Goal: Task Accomplishment & Management: Complete application form

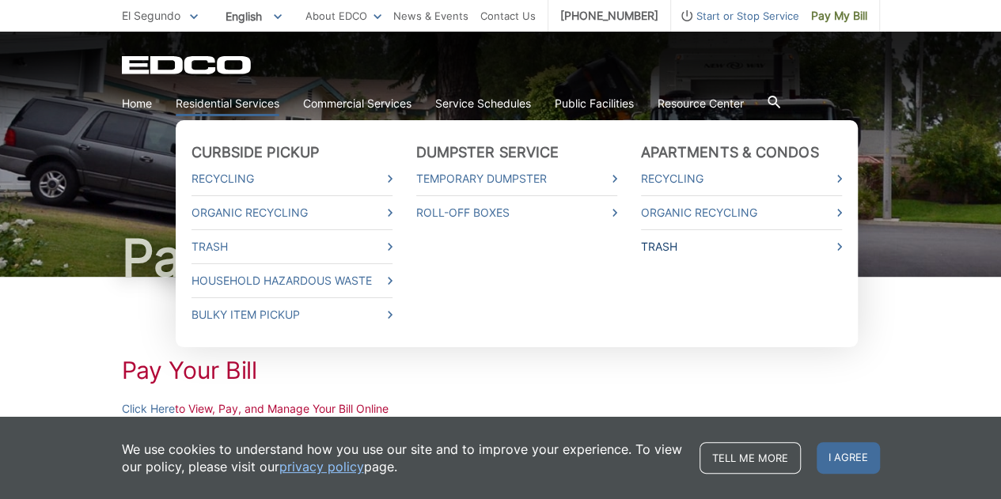
click at [652, 249] on link "Trash" at bounding box center [741, 246] width 201 height 17
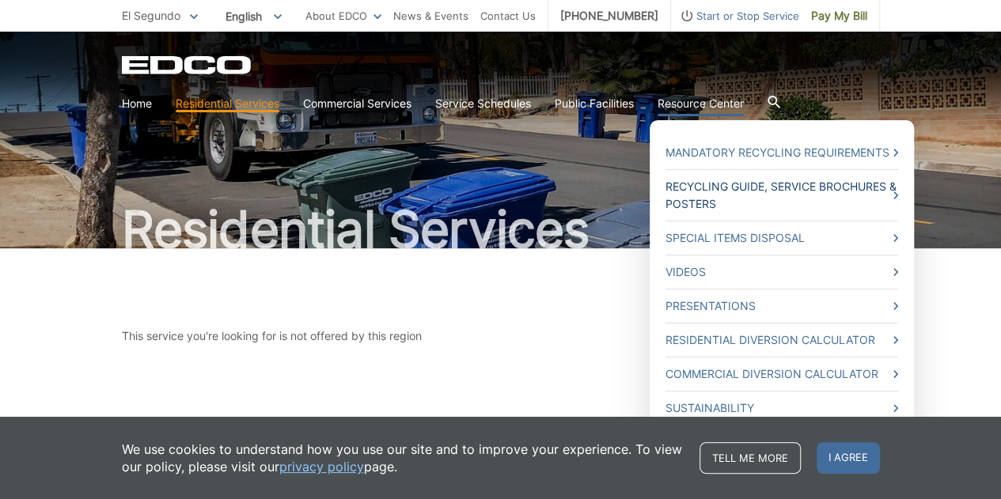
scroll to position [59, 0]
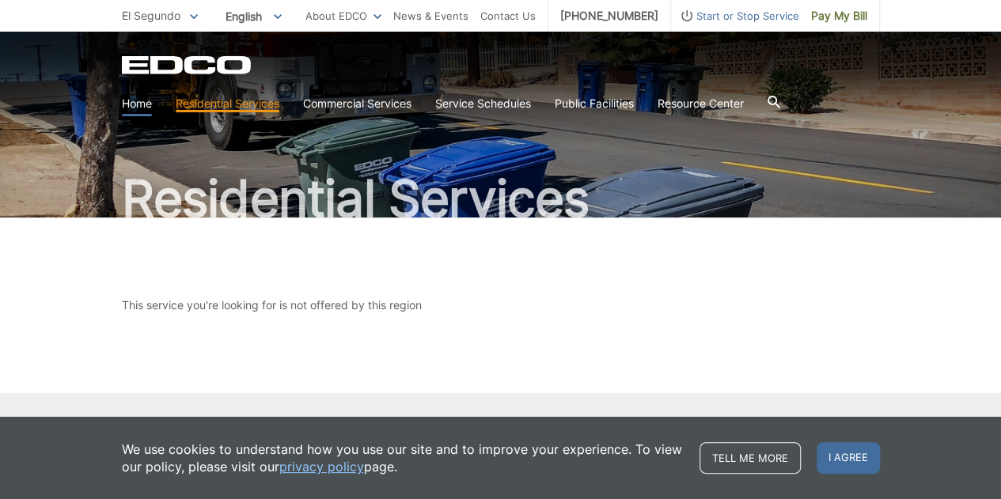
click at [134, 104] on link "Home" at bounding box center [137, 103] width 30 height 17
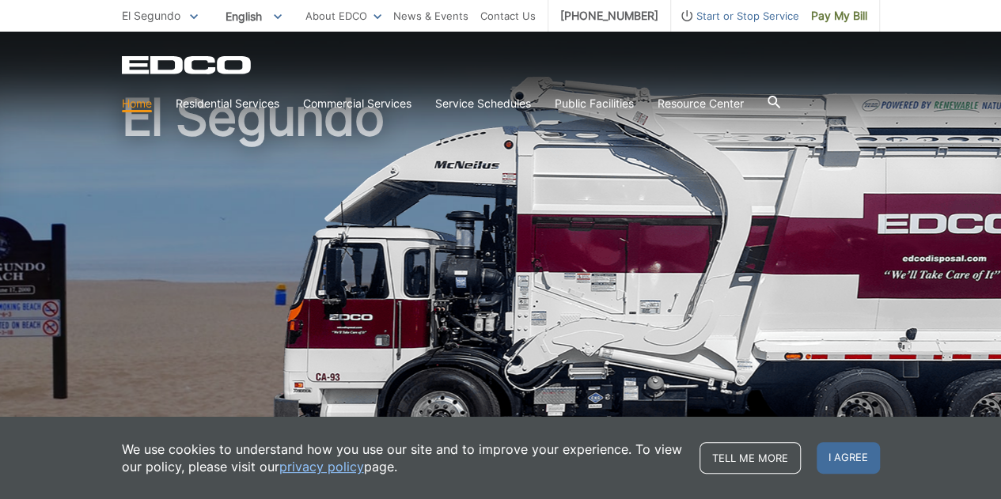
scroll to position [79, 0]
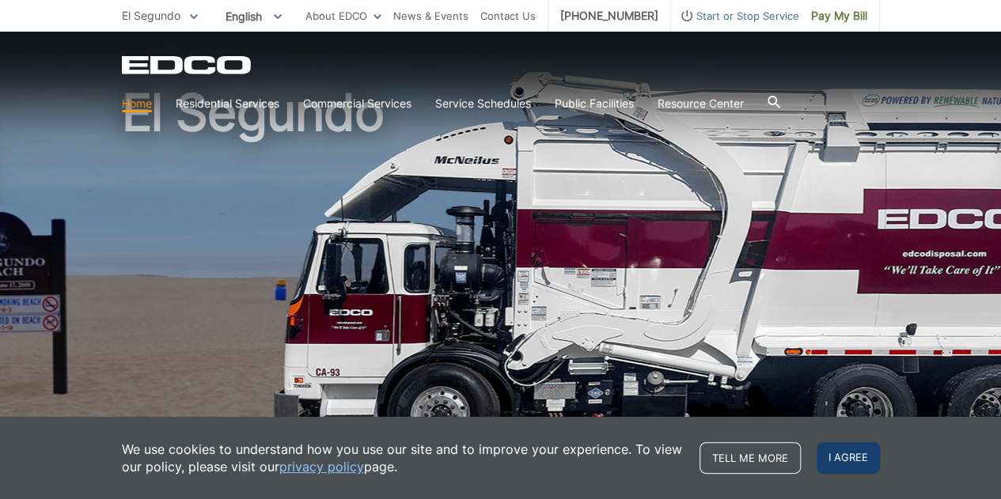
click at [831, 454] on span "I agree" at bounding box center [848, 458] width 63 height 32
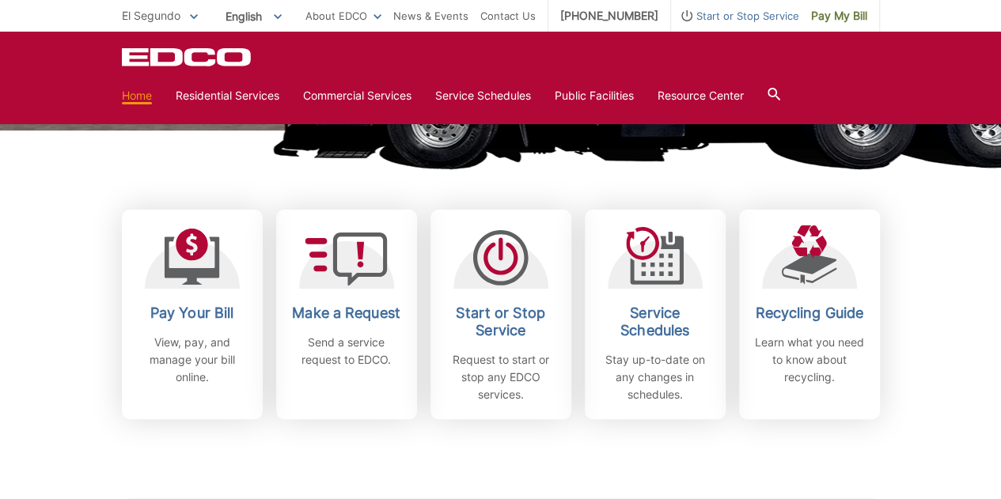
scroll to position [396, 0]
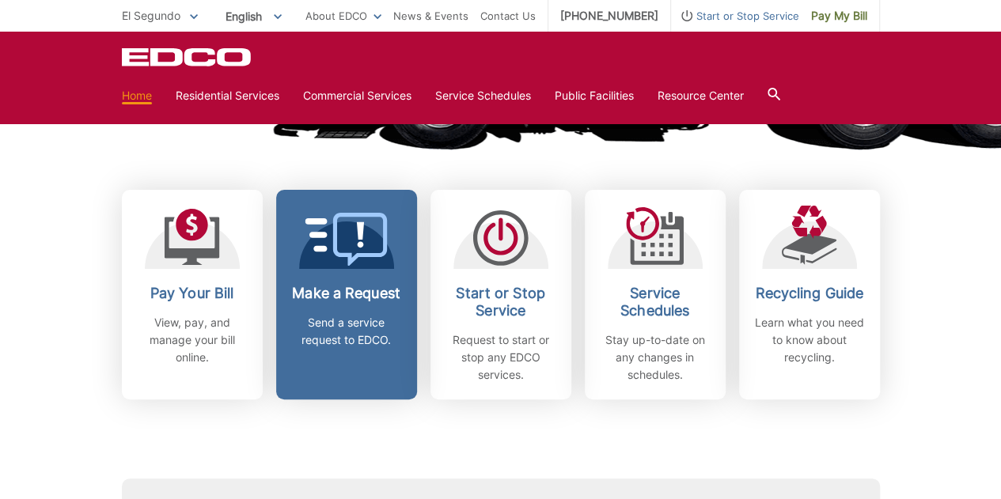
click at [332, 297] on h2 "Make a Request" at bounding box center [346, 293] width 117 height 17
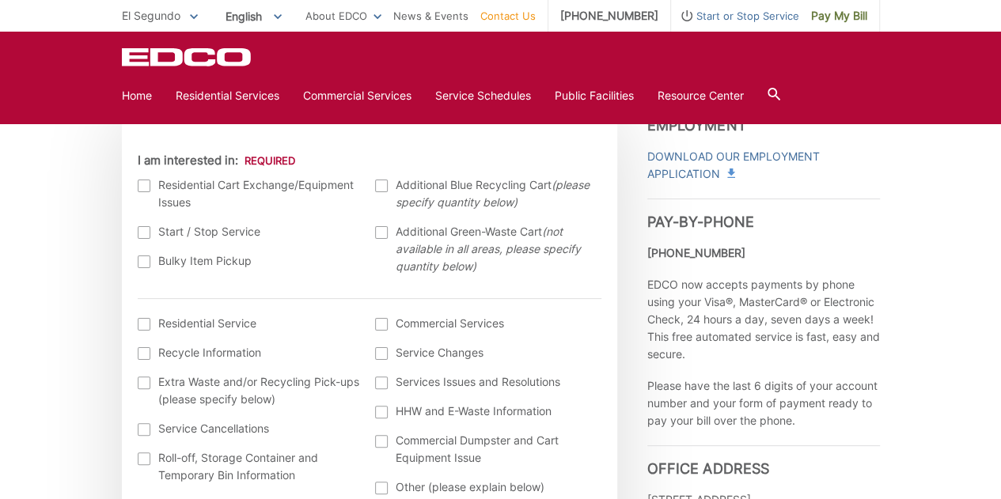
scroll to position [495, 0]
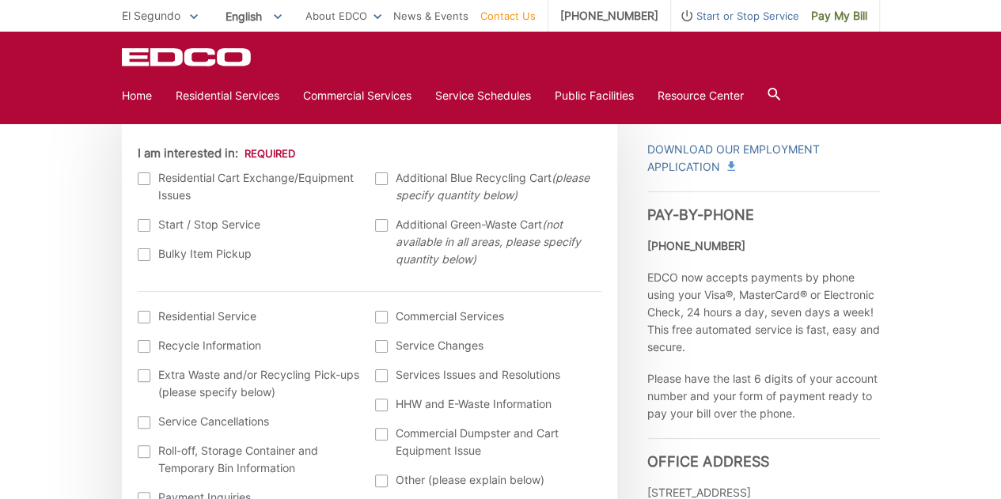
click at [149, 180] on div at bounding box center [144, 179] width 13 height 13
click at [0, 0] on input "I am interested in:" at bounding box center [0, 0] width 0 height 0
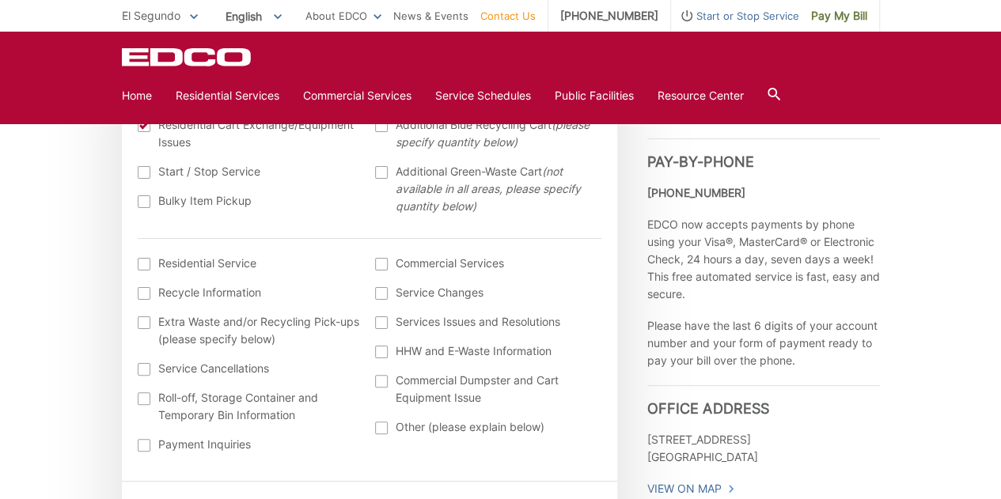
scroll to position [554, 0]
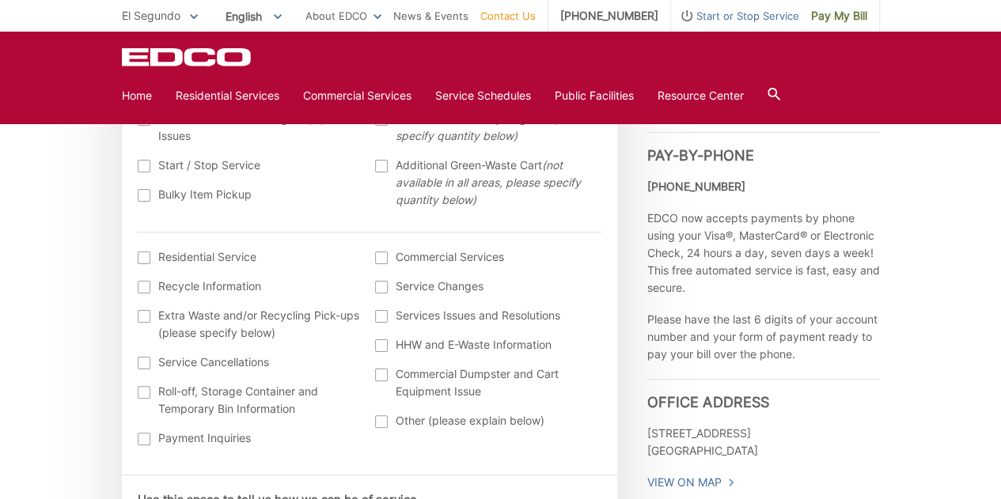
click at [144, 261] on div at bounding box center [144, 258] width 13 height 13
click at [0, 0] on input "I am interested in: (continued) *" at bounding box center [0, 0] width 0 height 0
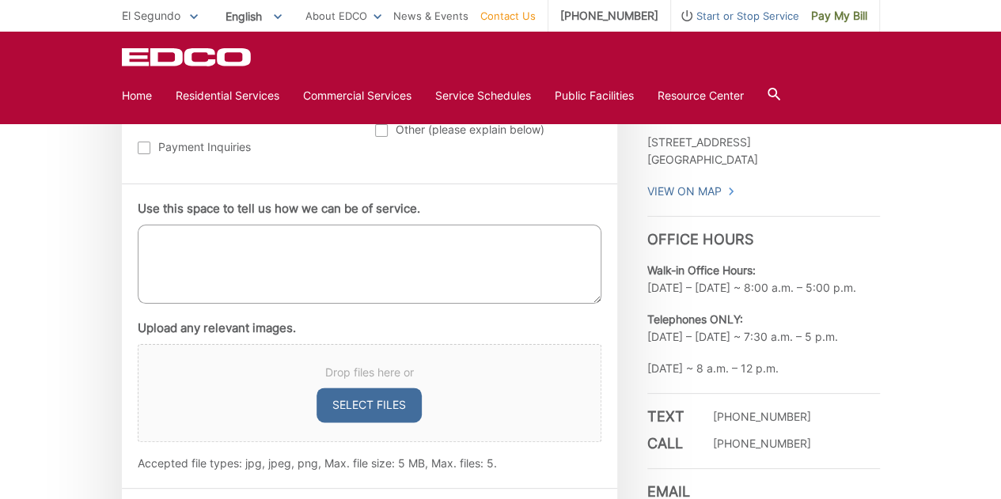
scroll to position [851, 0]
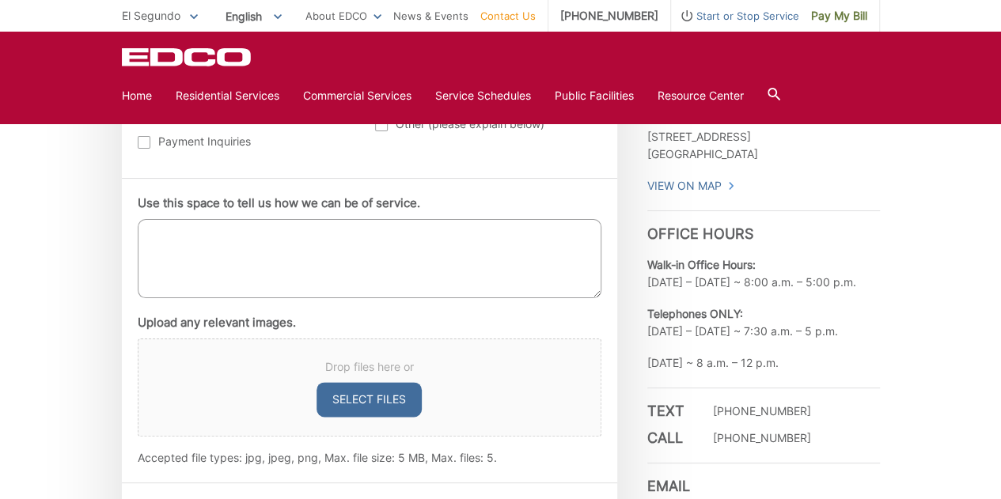
click at [147, 236] on textarea "Use this space to tell us how we can be of service." at bounding box center [370, 258] width 464 height 79
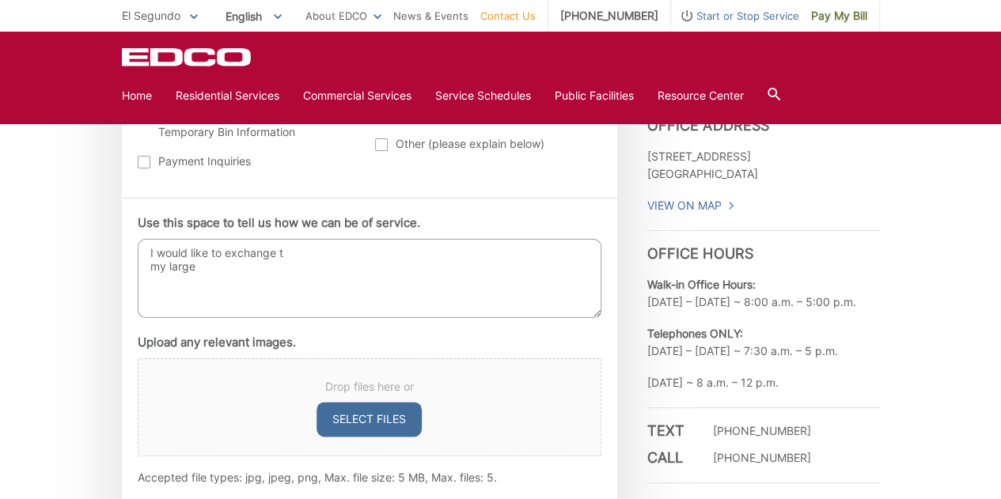
click at [293, 255] on textarea "I would like to exchange t my large" at bounding box center [370, 278] width 464 height 79
click at [202, 268] on textarea "I would like to exchange my large" at bounding box center [370, 278] width 464 height 79
click at [506, 385] on span "Drop files here or" at bounding box center [370, 386] width 424 height 17
click at [359, 256] on textarea "I would like to exchange my large waste bins for the small bins" at bounding box center [370, 278] width 464 height 79
click at [360, 270] on textarea "I would like to exchange my large waste bins for the small bins" at bounding box center [370, 278] width 464 height 79
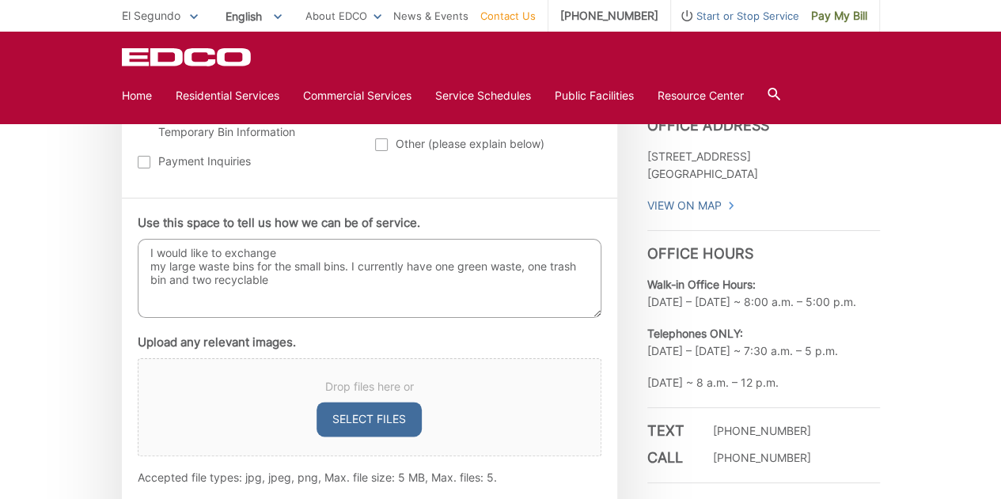
click at [481, 419] on div "Drop files here or Select files" at bounding box center [370, 408] width 464 height 98
click at [285, 281] on textarea "I would like to exchange my large waste bins for the small bins. I currently ha…" at bounding box center [370, 278] width 464 height 79
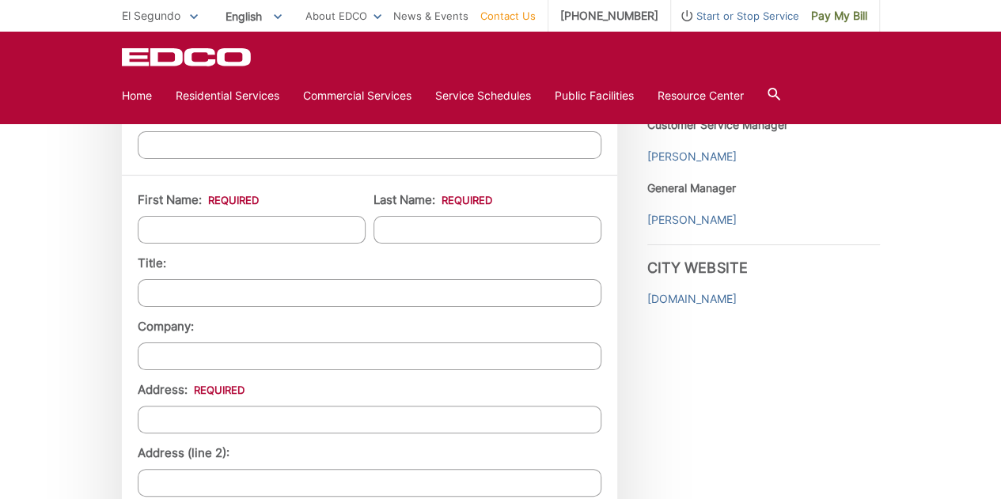
scroll to position [1247, 0]
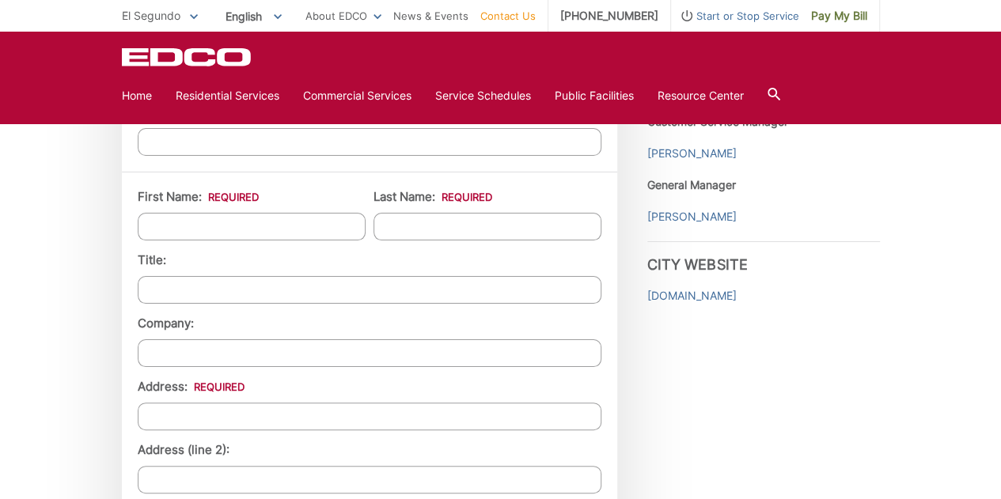
type textarea "I would like to exchange my large waste bins for the small bins. I currently ha…"
click at [186, 218] on input "First Name: *" at bounding box center [252, 227] width 228 height 28
click at [204, 226] on input "First Name: *" at bounding box center [252, 227] width 228 height 28
type input "Dougas"
type input "van Almelo"
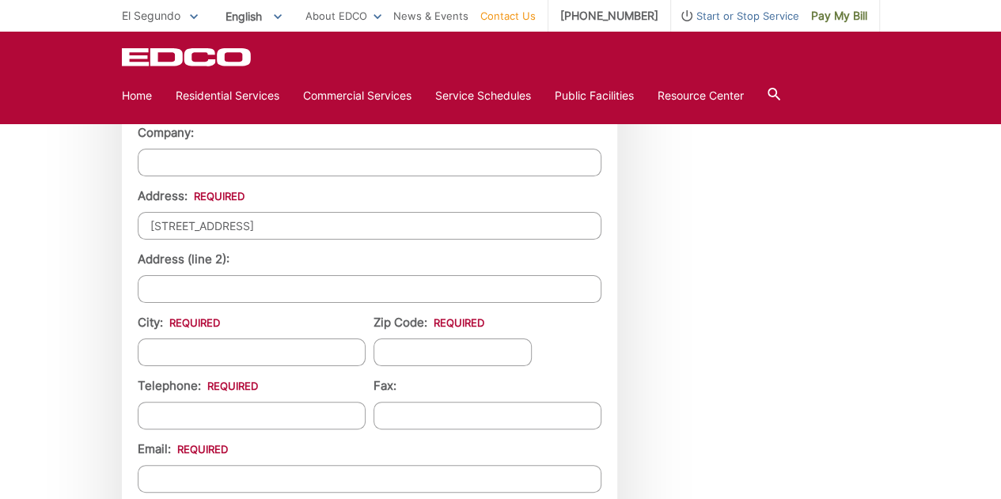
scroll to position [1441, 0]
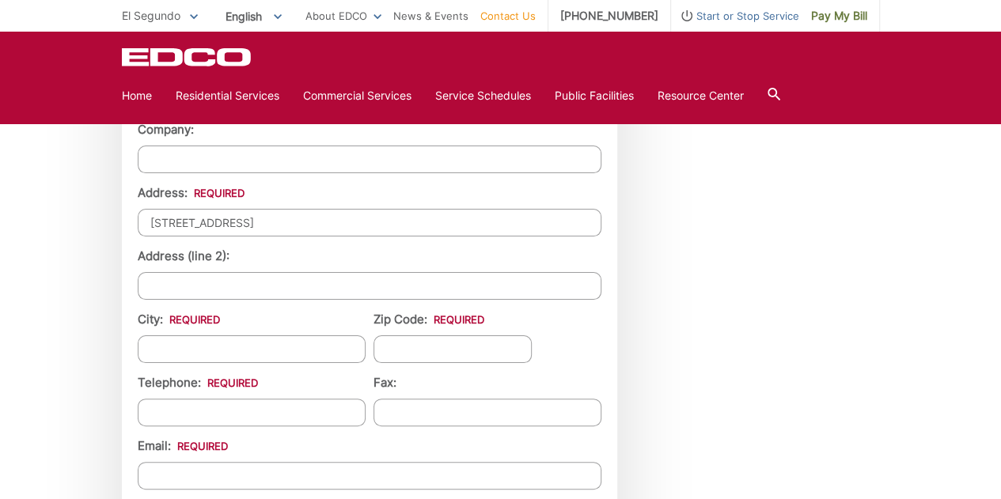
type input "715 Hillcrest Street"
type input "El Segundo"
type input "90245"
type input "(317) 498-4767"
type input "(___) ___-____"
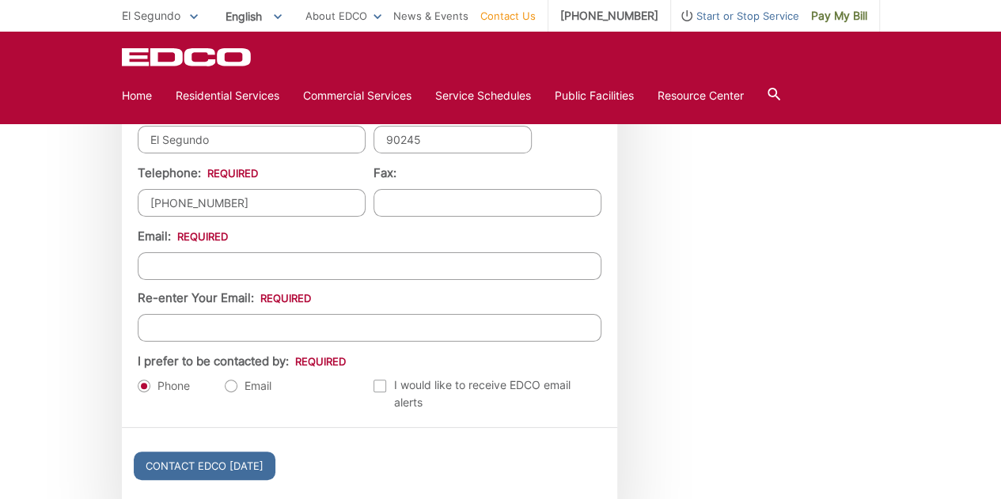
scroll to position [1654, 0]
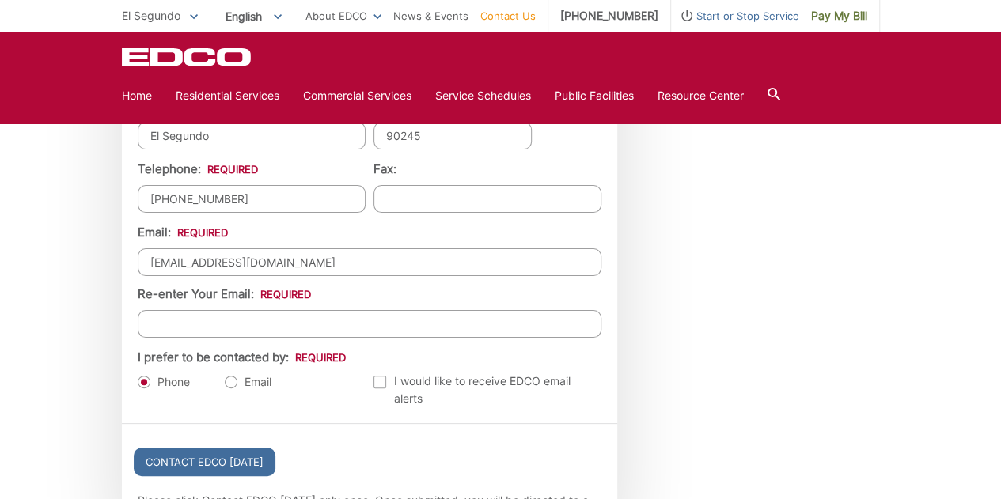
type input "dvanalmelo@gmail.com"
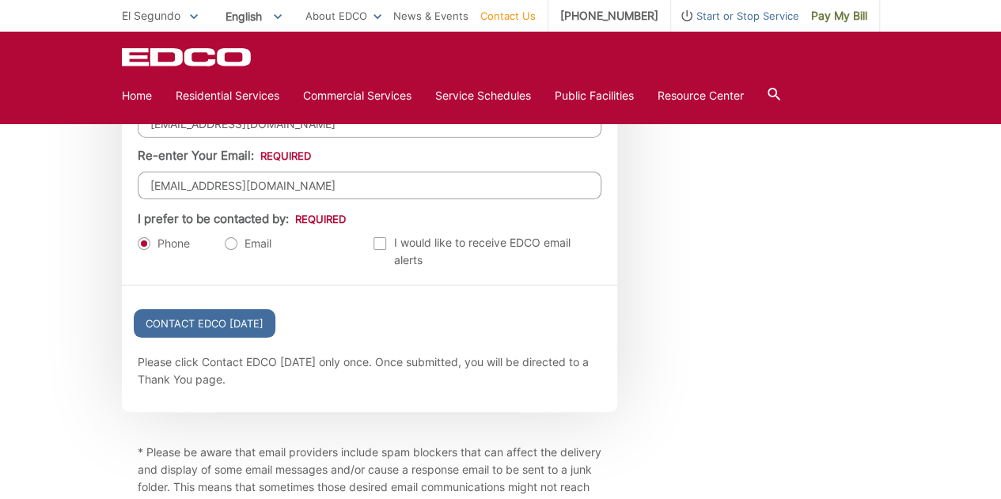
scroll to position [1795, 0]
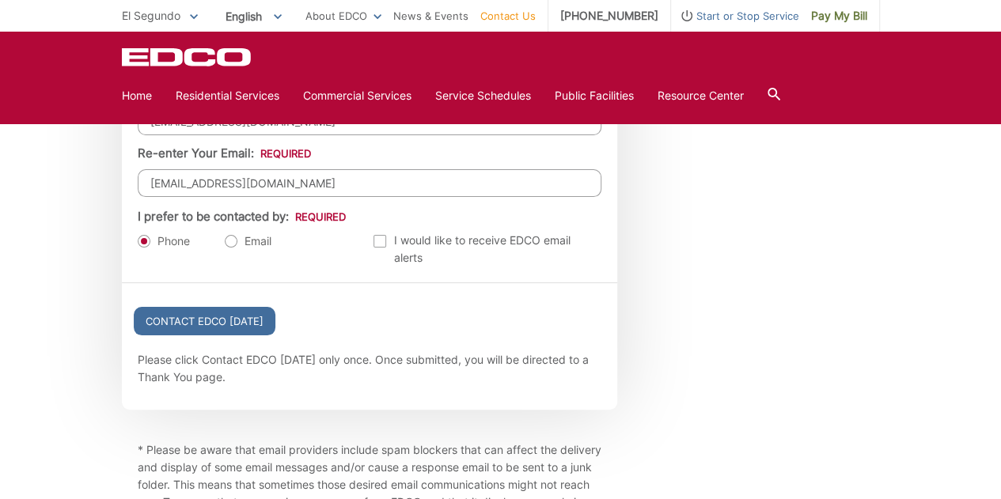
type input "dvanalmelo@gmail.com"
click at [235, 233] on label "Email" at bounding box center [248, 241] width 47 height 16
radio input "true"
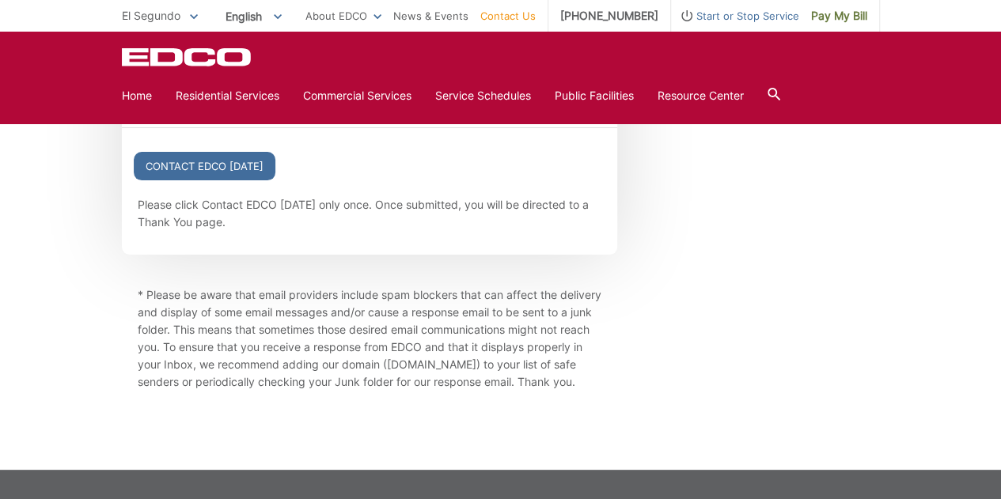
scroll to position [1953, 0]
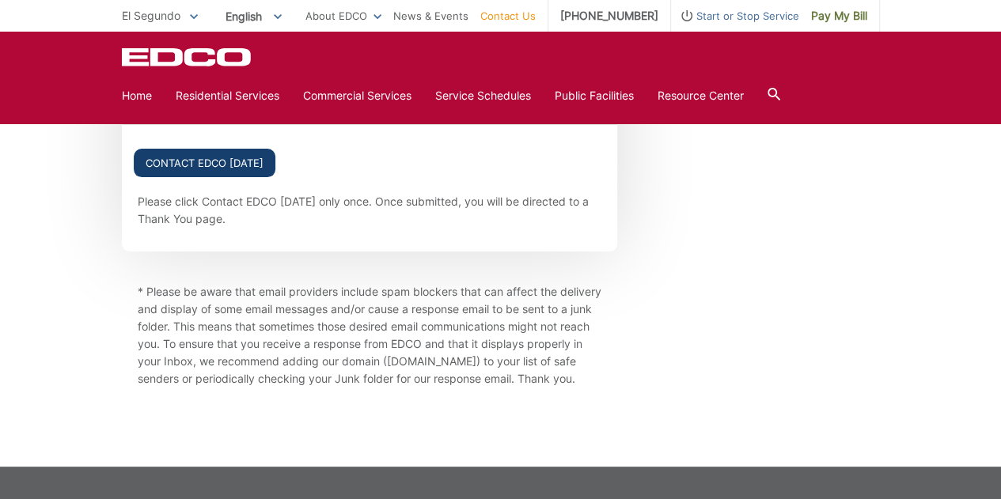
click at [204, 155] on input "Contact EDCO Today" at bounding box center [205, 163] width 142 height 28
